Goal: Task Accomplishment & Management: Use online tool/utility

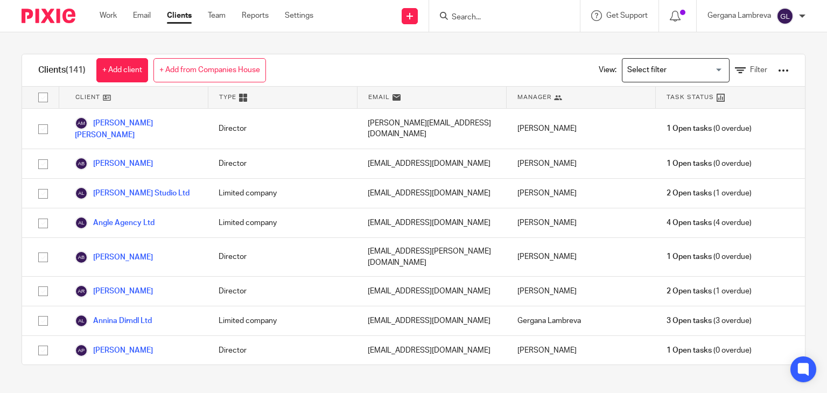
click at [461, 18] on input "Search" at bounding box center [499, 18] width 97 height 10
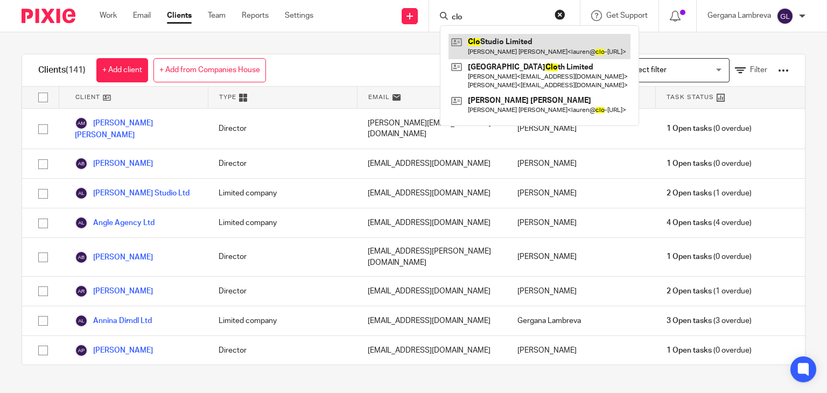
type input "clo"
click at [479, 41] on link at bounding box center [539, 46] width 182 height 25
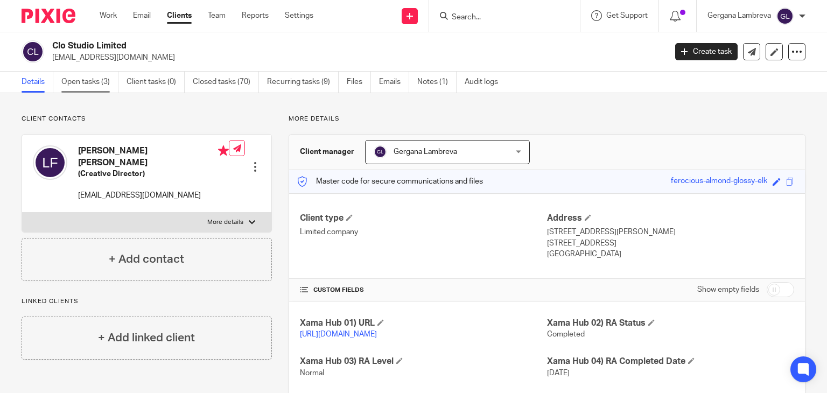
click at [99, 73] on link "Open tasks (3)" at bounding box center [89, 82] width 57 height 21
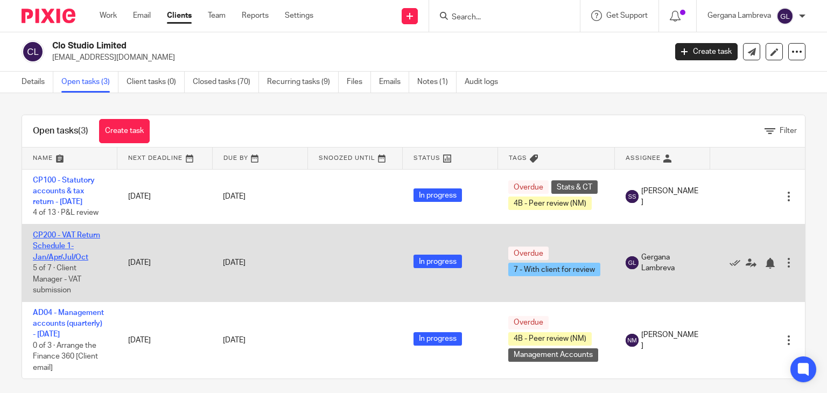
click at [72, 255] on link "CP200 - VAT Return Schedule 1- Jan/Apr/Jul/Oct" at bounding box center [66, 246] width 67 height 30
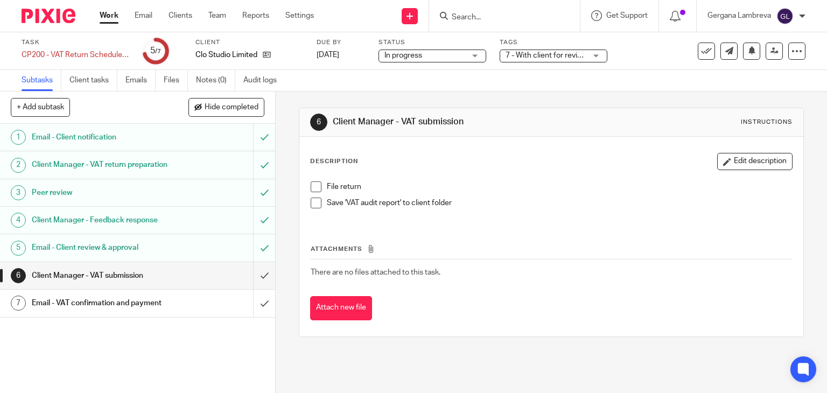
click at [312, 187] on span at bounding box center [316, 186] width 11 height 11
click at [311, 202] on span at bounding box center [316, 203] width 11 height 11
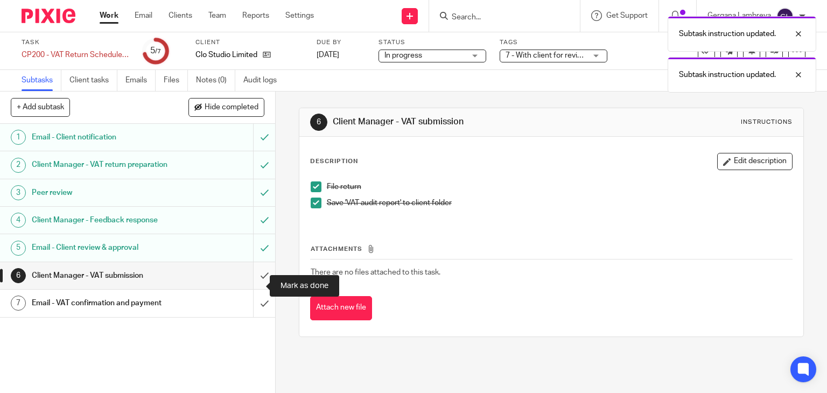
click at [254, 287] on input "submit" at bounding box center [137, 275] width 275 height 27
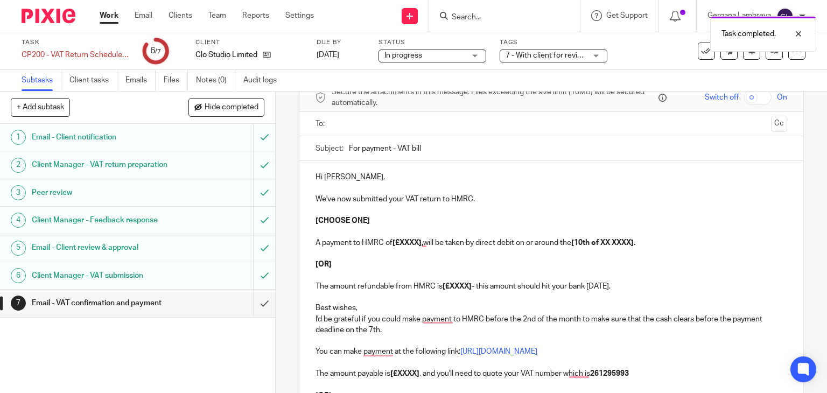
scroll to position [72, 0]
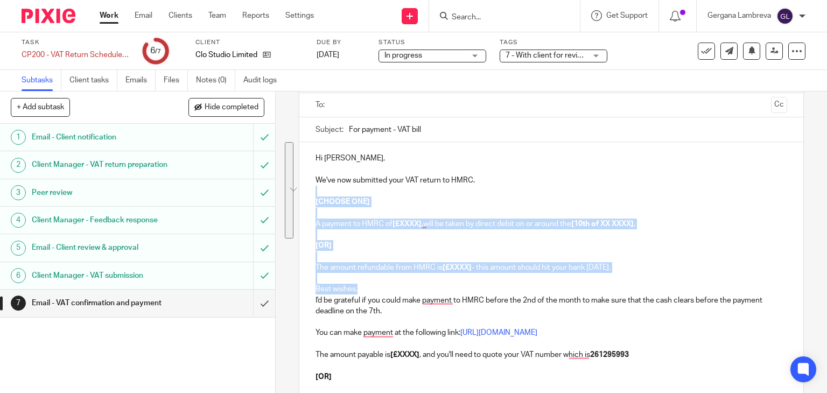
drag, startPoint x: 361, startPoint y: 287, endPoint x: 308, endPoint y: 192, distance: 108.9
click at [308, 192] on div "Hi [PERSON_NAME], We've now submitted your VAT return to HMRC. [CHOOSE ONE] A p…" at bounding box center [551, 298] width 504 height 313
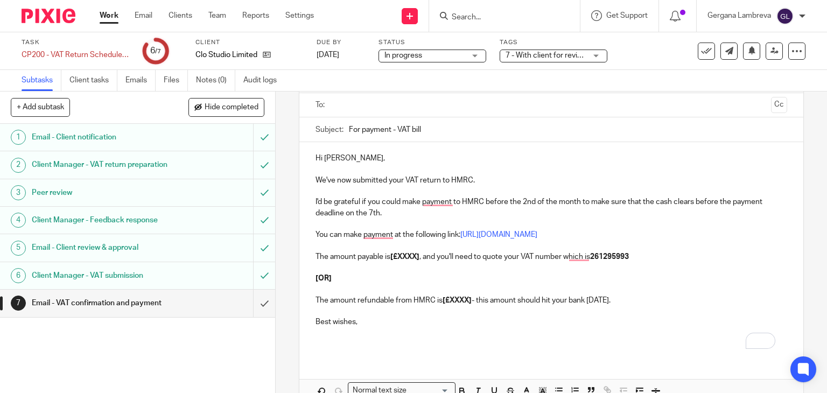
click at [377, 209] on p "I'd be grateful if you could make payment to HMRC before the 2nd of the month t…" at bounding box center [551, 207] width 472 height 22
click at [418, 255] on strong "[£XXXX]" at bounding box center [404, 257] width 29 height 8
drag, startPoint x: 643, startPoint y: 301, endPoint x: 321, endPoint y: 270, distance: 322.9
click at [321, 270] on div "Hi [PERSON_NAME], We've now submitted your VAT return to HMRC. I'd be grateful …" at bounding box center [551, 249] width 504 height 215
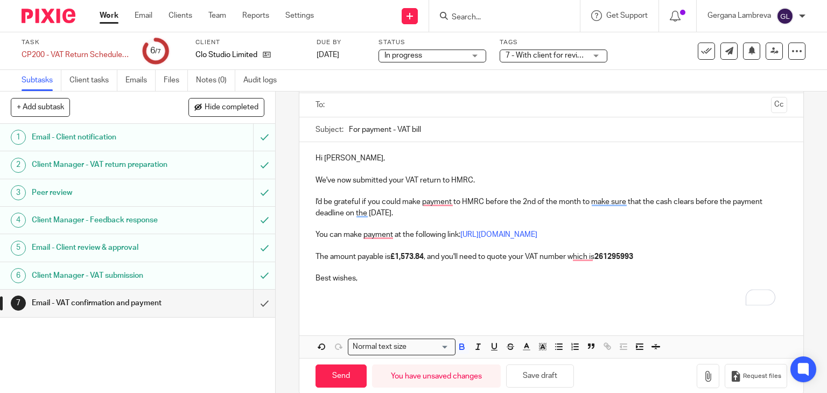
click at [362, 280] on p "Best wishes," at bounding box center [551, 278] width 472 height 11
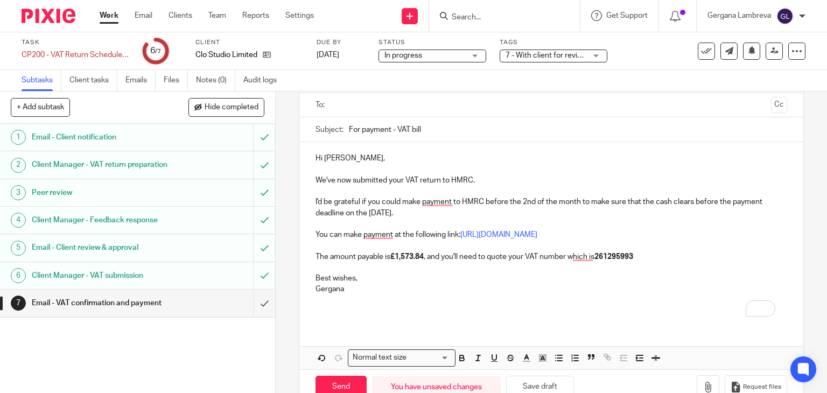
click at [365, 212] on p "I'd be grateful if you could make payment to HMRC before the 2nd of the month t…" at bounding box center [551, 207] width 472 height 22
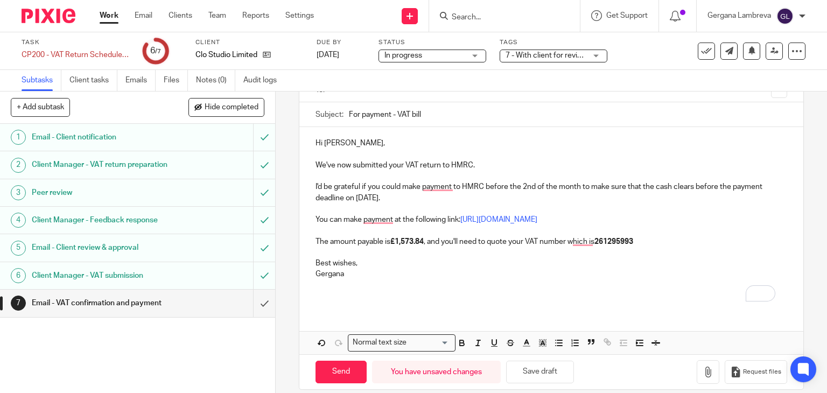
scroll to position [99, 0]
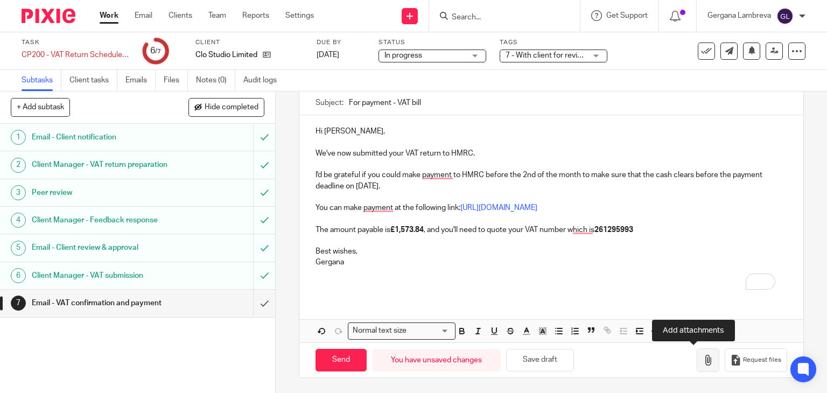
click at [702, 357] on icon "button" at bounding box center [707, 360] width 11 height 11
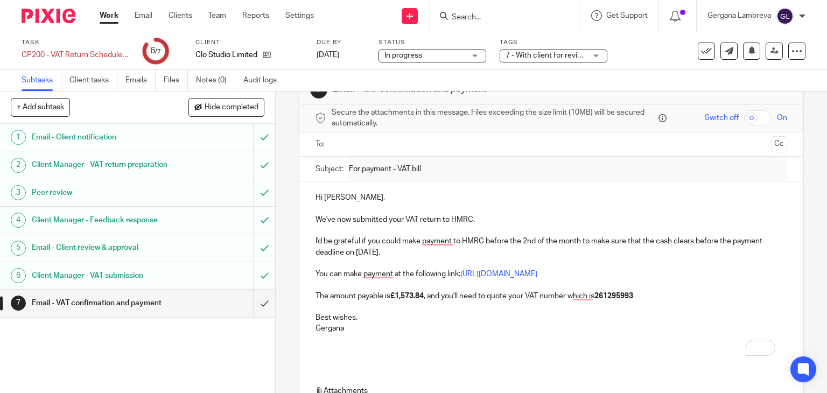
scroll to position [0, 0]
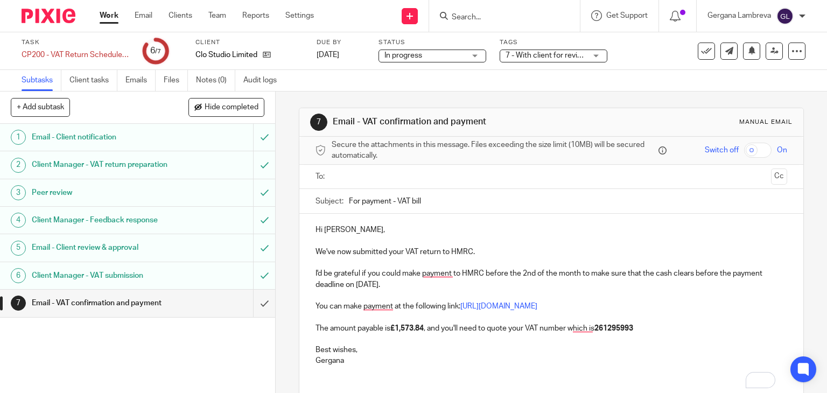
click at [356, 177] on input "text" at bounding box center [550, 177] width 431 height 12
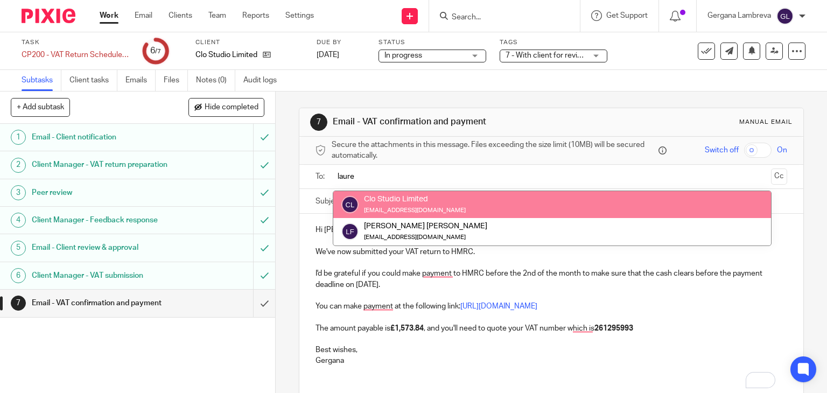
type input "laure"
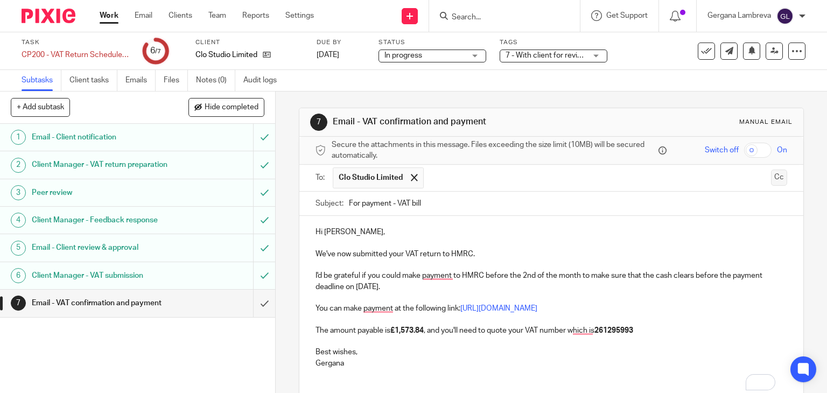
click at [771, 183] on button "Cc" at bounding box center [779, 178] width 16 height 16
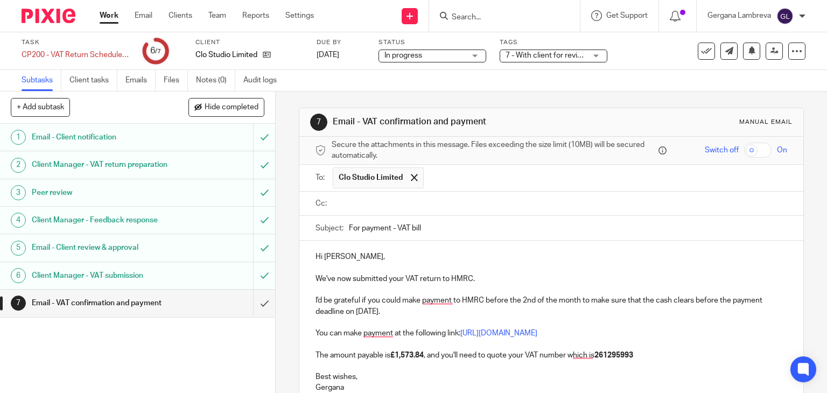
paste input "[PERSON_NAME][EMAIL_ADDRESS][DOMAIN_NAME]"
type input "[PERSON_NAME][EMAIL_ADDRESS][DOMAIN_NAME]"
click at [499, 286] on p "To enrich screen reader interactions, please activate Accessibility in Grammarl…" at bounding box center [551, 289] width 472 height 11
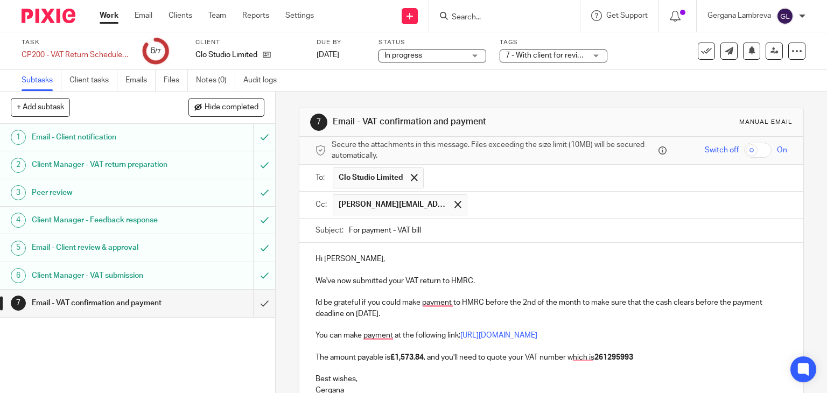
click at [473, 196] on input "text" at bounding box center [628, 204] width 310 height 21
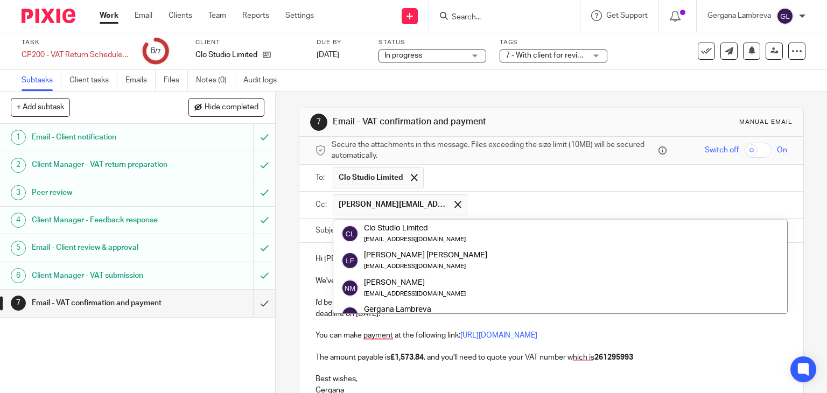
paste input "[PERSON_NAME][EMAIL_ADDRESS][DOMAIN_NAME]"
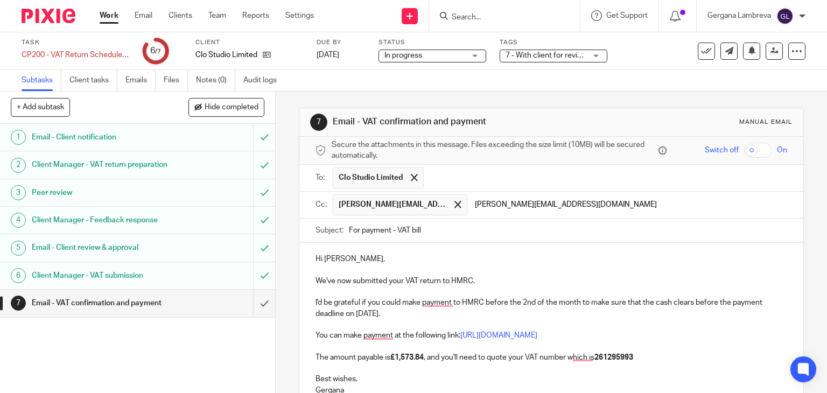
type input "[PERSON_NAME][EMAIL_ADDRESS][DOMAIN_NAME]"
click at [511, 306] on p "I'd be grateful if you could make payment to HMRC before the 2nd of the month t…" at bounding box center [551, 308] width 472 height 22
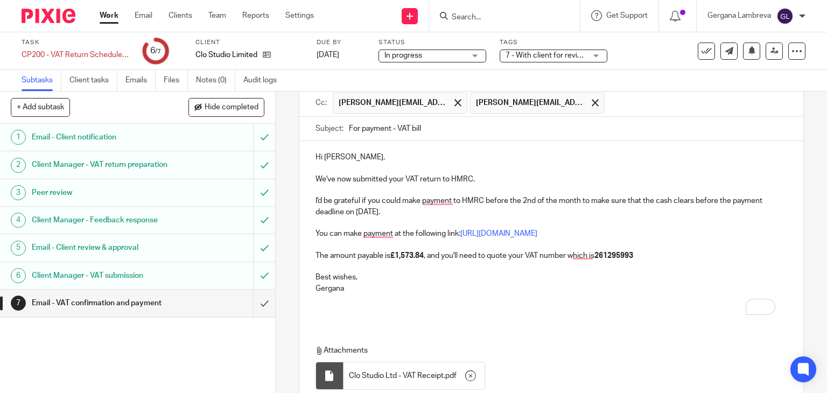
scroll to position [187, 0]
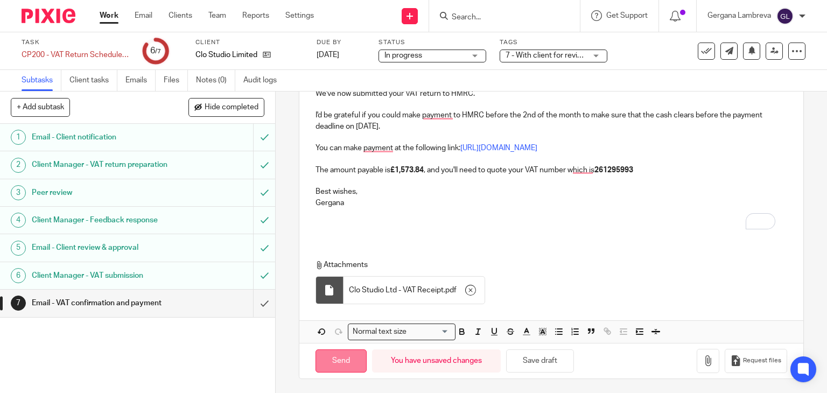
click at [333, 360] on input "Send" at bounding box center [340, 360] width 51 height 23
type input "Sent"
